Goal: Information Seeking & Learning: Learn about a topic

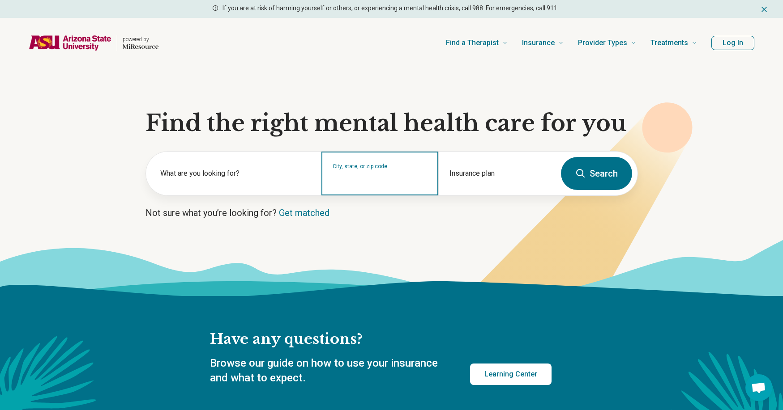
click at [399, 176] on input "City, state, or zip code" at bounding box center [380, 179] width 95 height 11
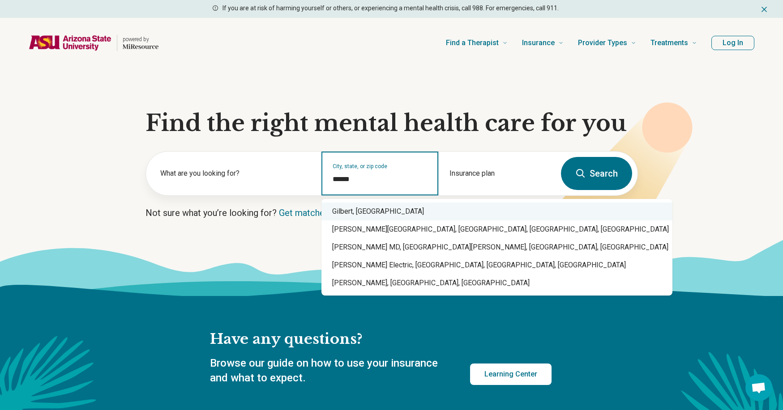
click at [357, 210] on div "Gilbert, [GEOGRAPHIC_DATA]" at bounding box center [496, 212] width 351 height 18
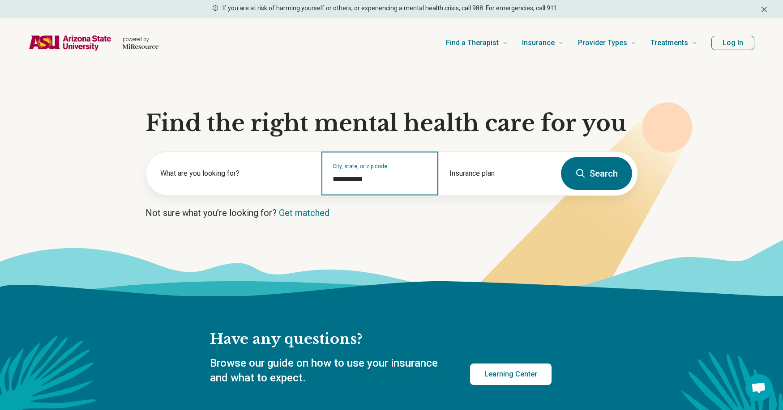
type input "**********"
click at [599, 171] on button "Search" at bounding box center [596, 173] width 71 height 33
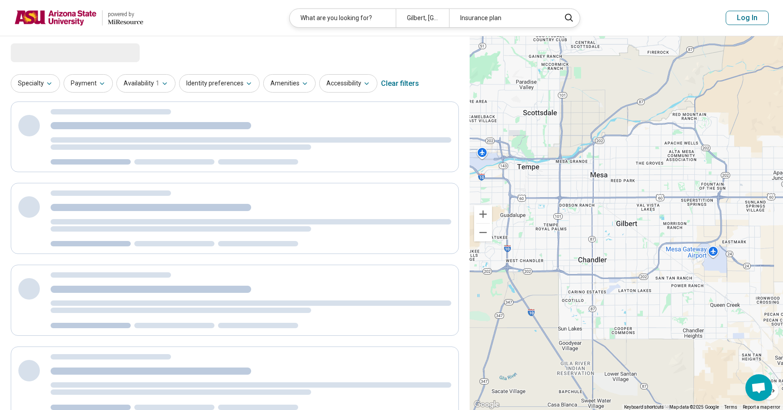
select select "***"
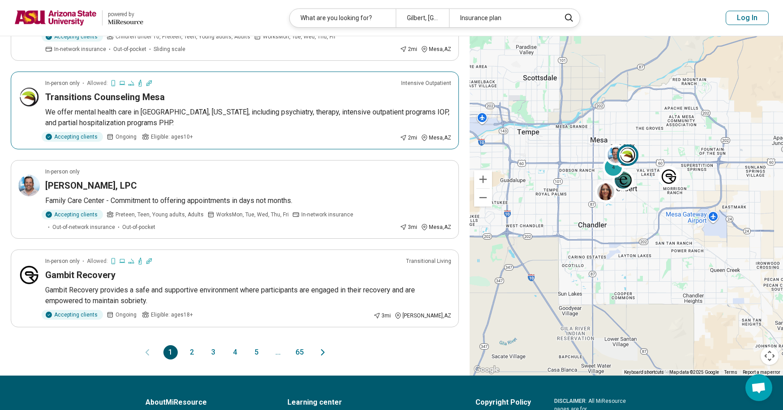
scroll to position [671, 0]
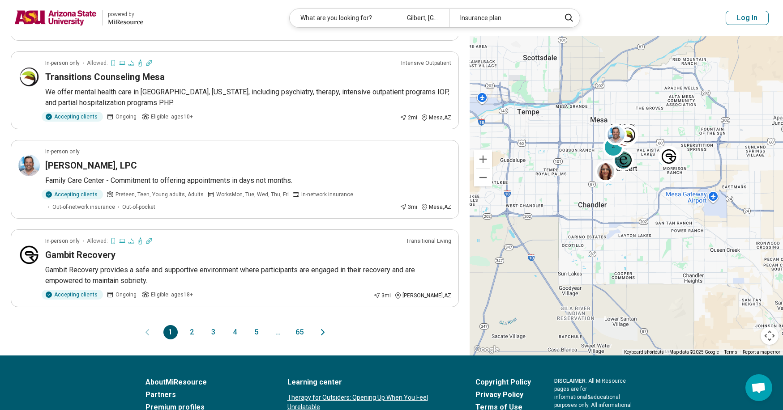
click at [299, 332] on button "65" at bounding box center [299, 332] width 14 height 14
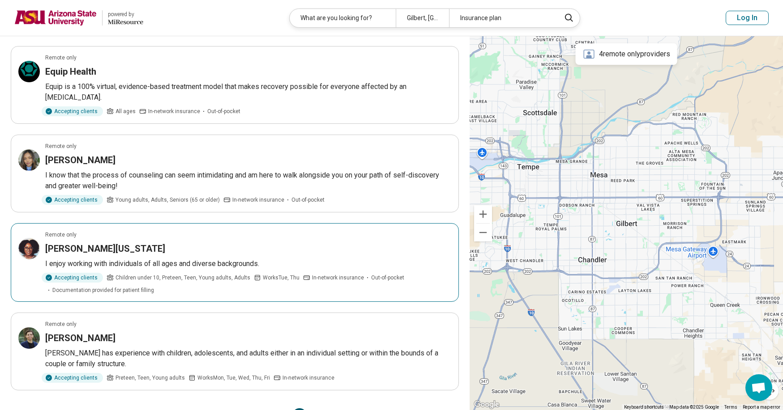
scroll to position [134, 0]
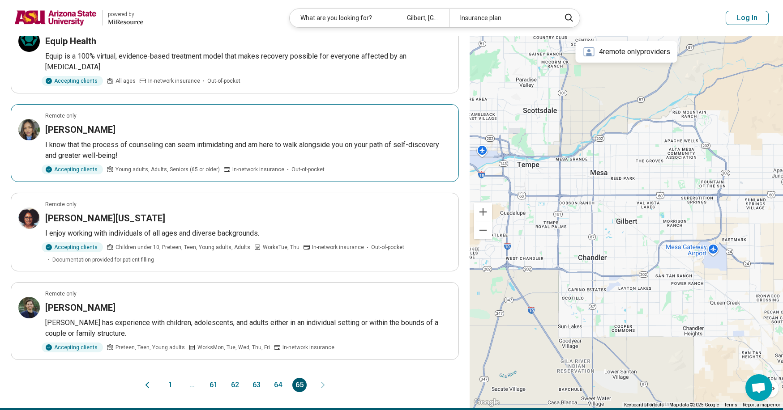
click at [102, 127] on h3 "[PERSON_NAME]" at bounding box center [80, 130] width 70 height 13
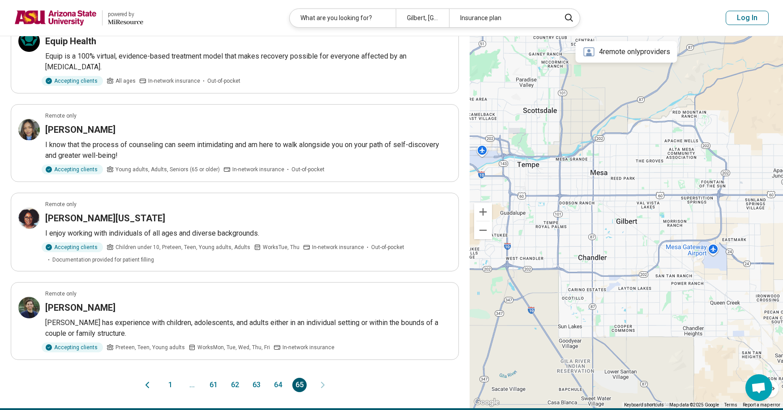
click at [213, 385] on button "61" at bounding box center [213, 385] width 14 height 14
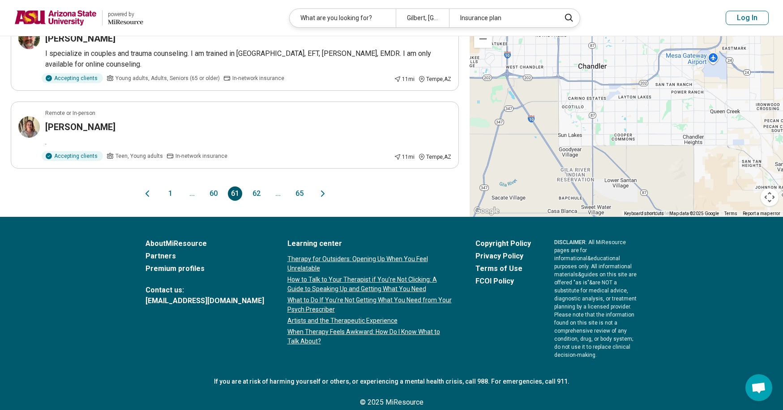
scroll to position [806, 0]
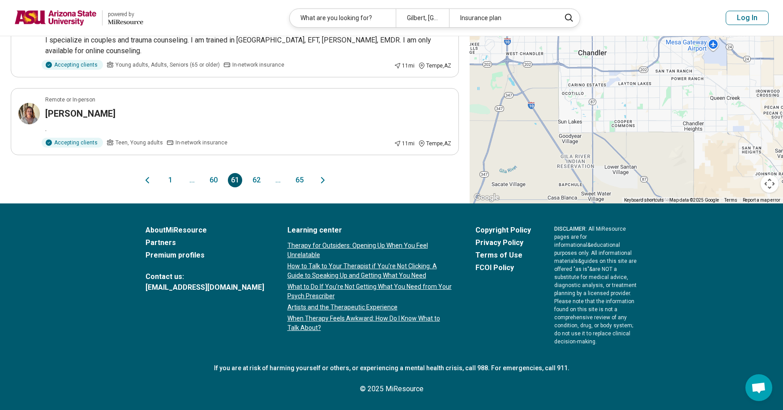
click at [171, 188] on button "1" at bounding box center [170, 180] width 14 height 14
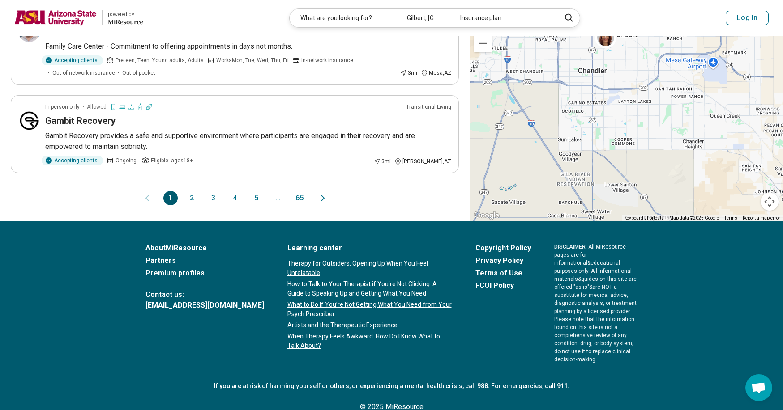
click at [191, 197] on button "2" at bounding box center [192, 198] width 14 height 14
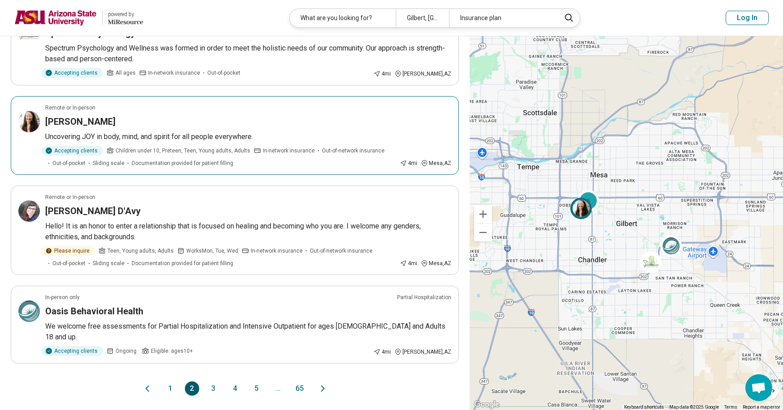
scroll to position [716, 0]
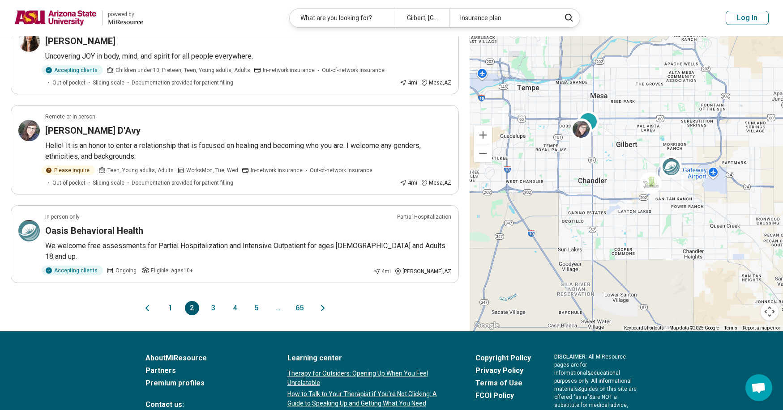
click at [213, 301] on button "3" at bounding box center [213, 308] width 14 height 14
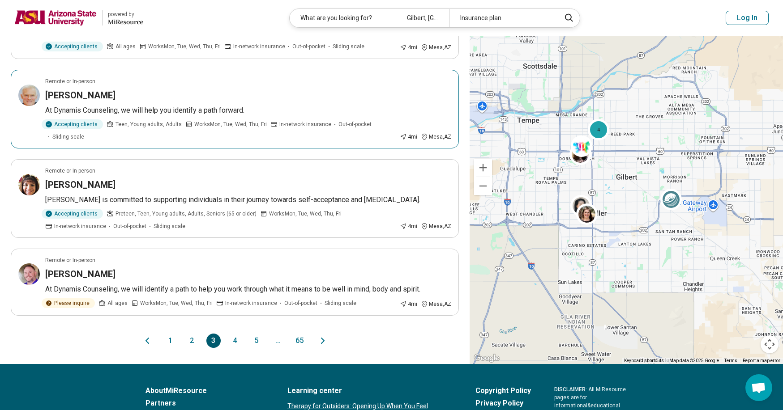
scroll to position [671, 0]
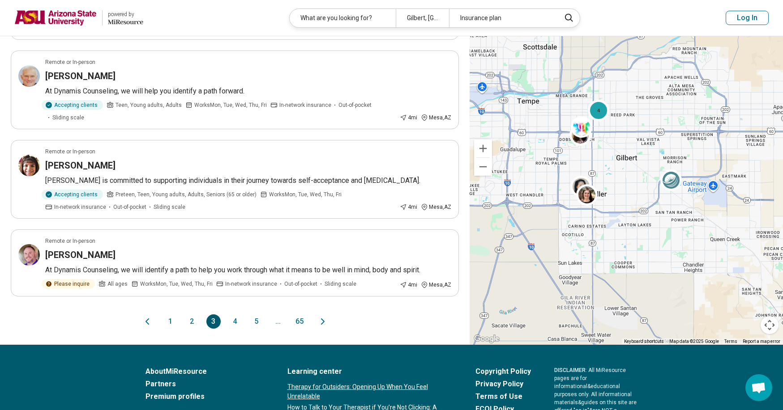
click at [235, 321] on button "4" at bounding box center [235, 322] width 14 height 14
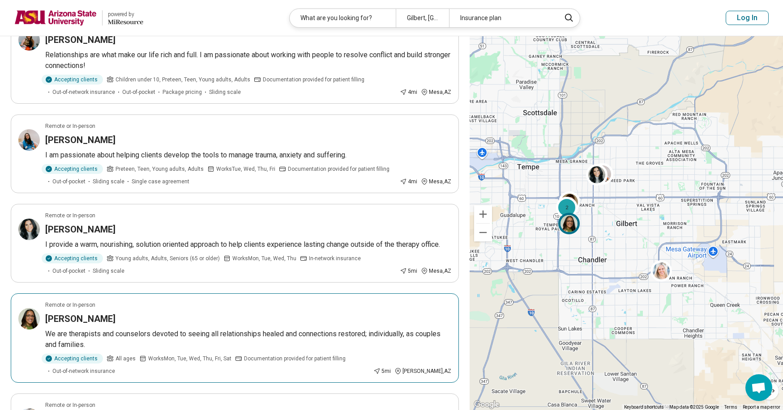
scroll to position [0, 0]
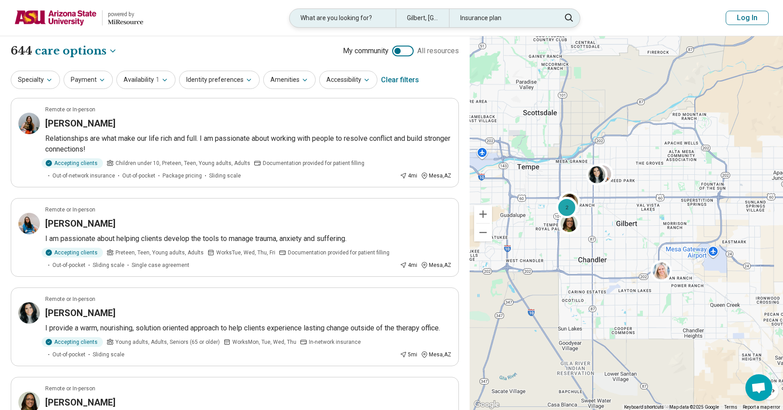
click at [426, 18] on div "Gilbert, [GEOGRAPHIC_DATA]" at bounding box center [422, 18] width 53 height 18
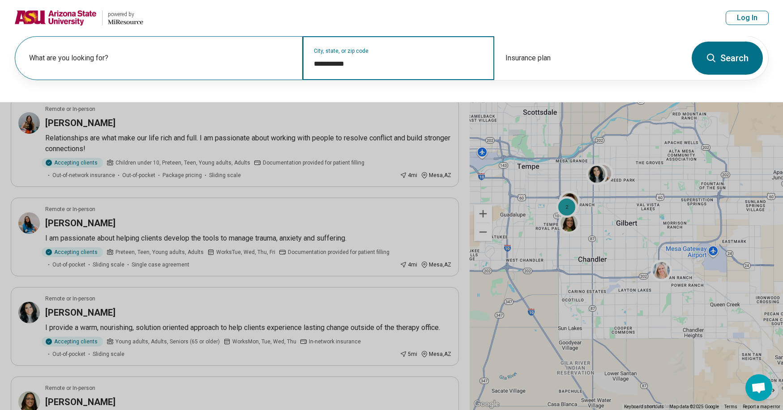
drag, startPoint x: 350, startPoint y: 65, endPoint x: 177, endPoint y: 48, distance: 173.2
click at [177, 48] on div "**********" at bounding box center [350, 58] width 671 height 44
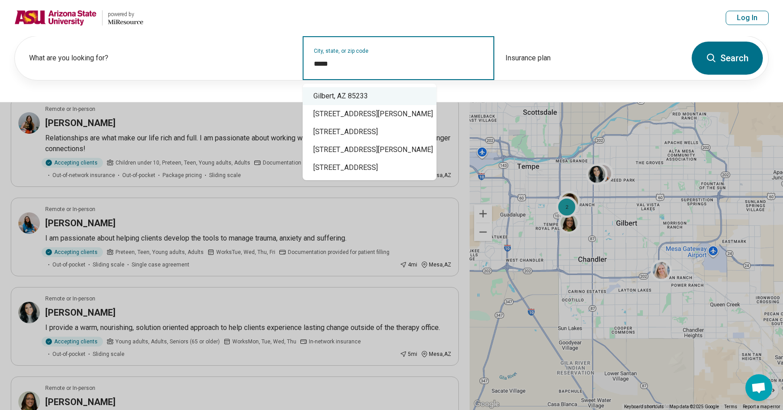
click at [329, 95] on div "Gilbert, AZ 85233" at bounding box center [370, 96] width 134 height 18
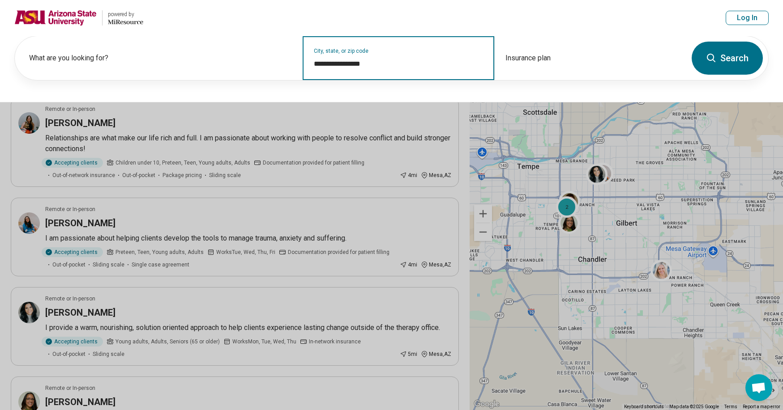
type input "**********"
click at [735, 55] on button "Search" at bounding box center [727, 58] width 71 height 33
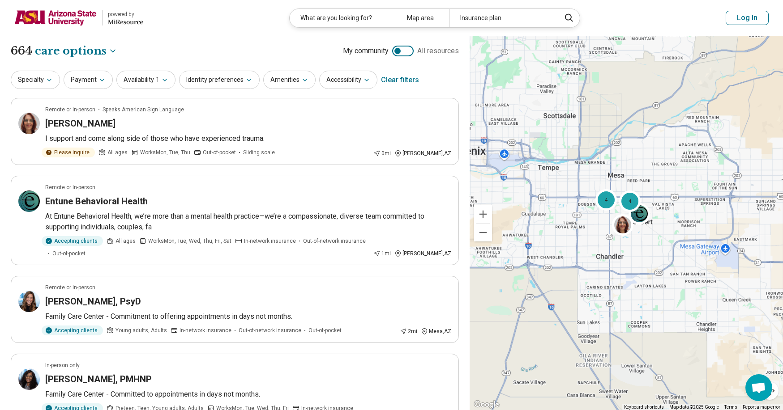
select select "***"
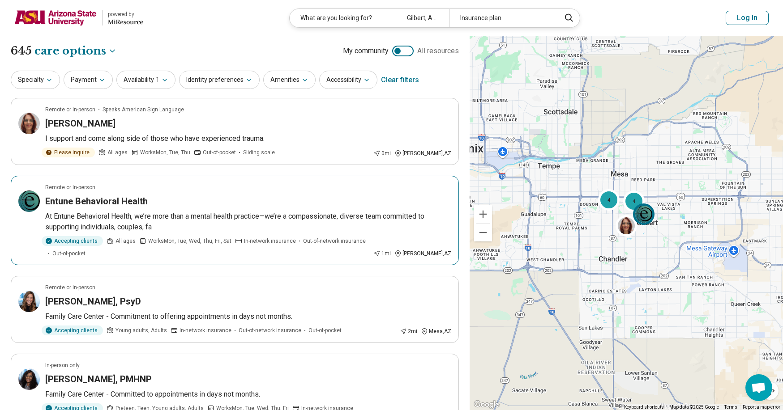
click at [107, 200] on h3 "Entune Behavioral Health" at bounding box center [96, 201] width 103 height 13
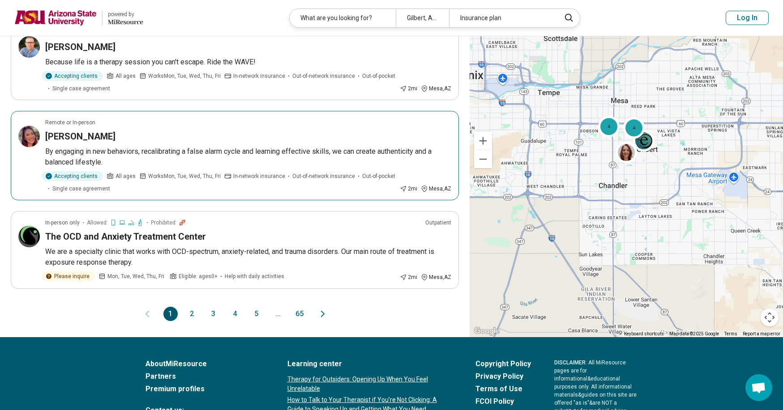
scroll to position [716, 0]
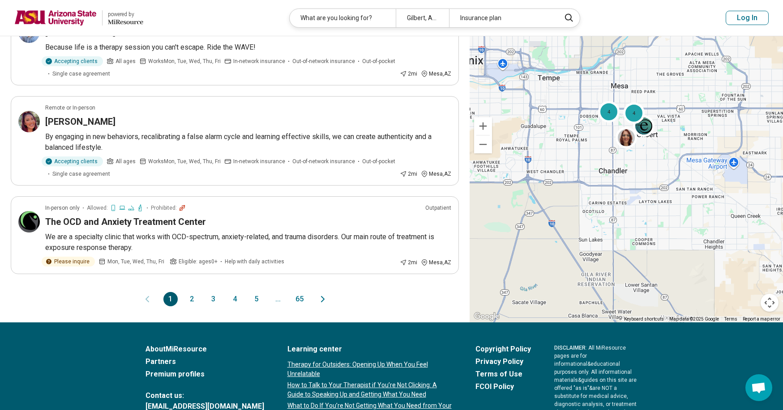
click at [192, 297] on button "2" at bounding box center [192, 299] width 14 height 14
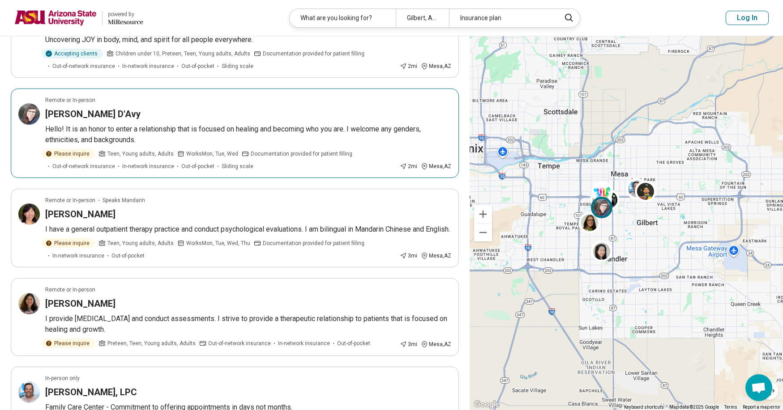
scroll to position [90, 0]
